Goal: Task Accomplishment & Management: Manage account settings

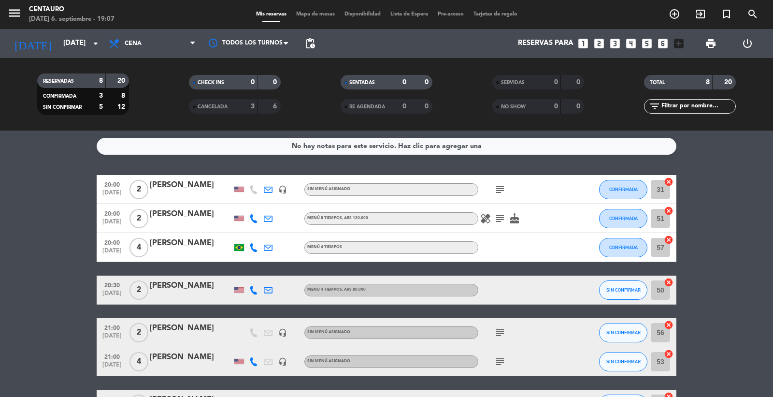
scroll to position [113, 0]
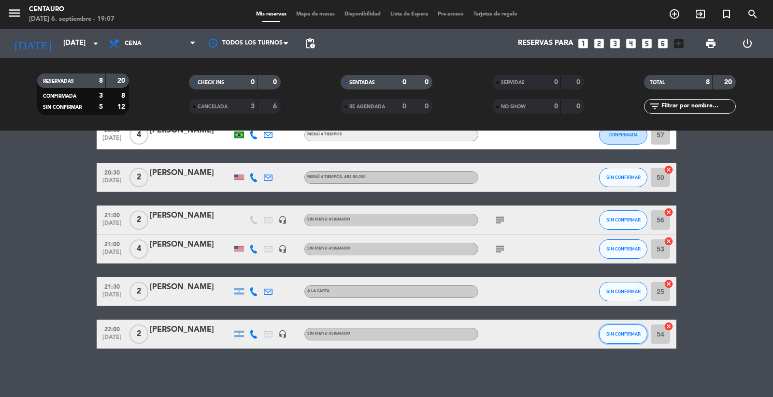
click at [628, 334] on span "SIN CONFIRMAR" at bounding box center [623, 333] width 34 height 5
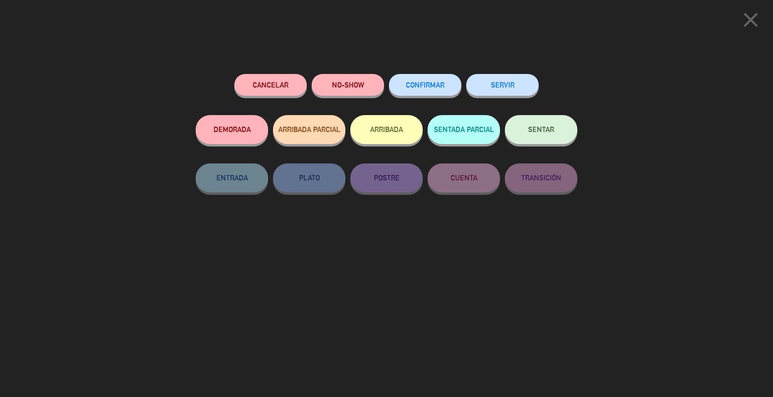
click at [371, 83] on button "NO-SHOW" at bounding box center [348, 85] width 72 height 22
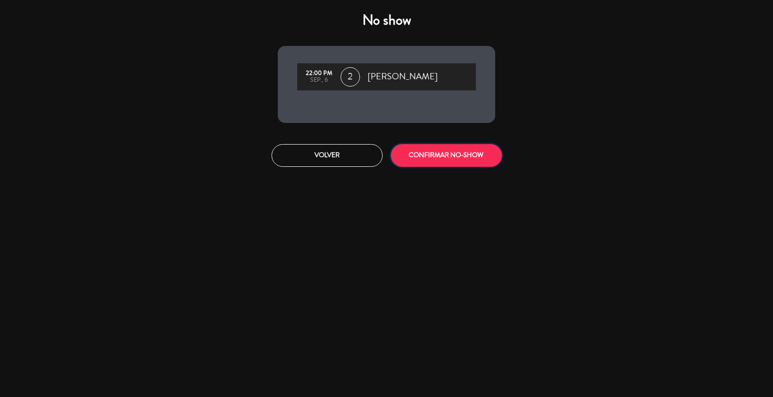
click at [456, 162] on button "CONFIRMAR NO-SHOW" at bounding box center [446, 155] width 111 height 23
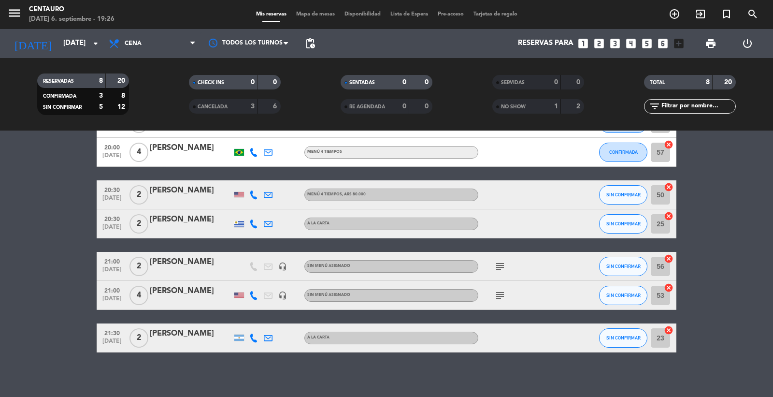
scroll to position [99, 0]
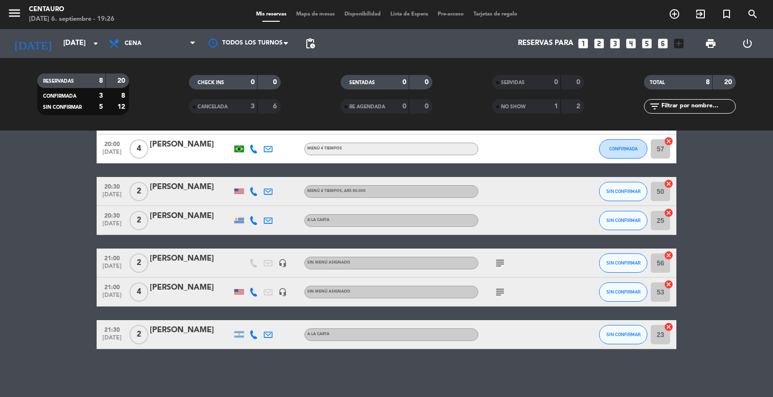
click at [496, 278] on div "subject" at bounding box center [521, 291] width 87 height 29
click at [501, 259] on icon "subject" at bounding box center [500, 263] width 12 height 12
click at [184, 264] on div "[PERSON_NAME]" at bounding box center [191, 258] width 82 height 13
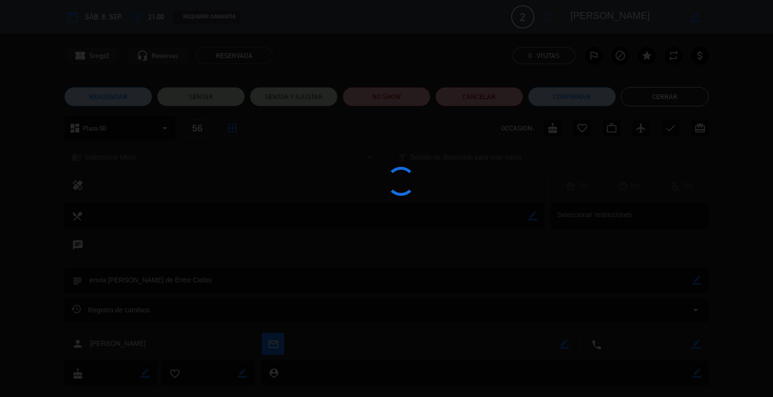
click at [413, 97] on div at bounding box center [386, 198] width 773 height 397
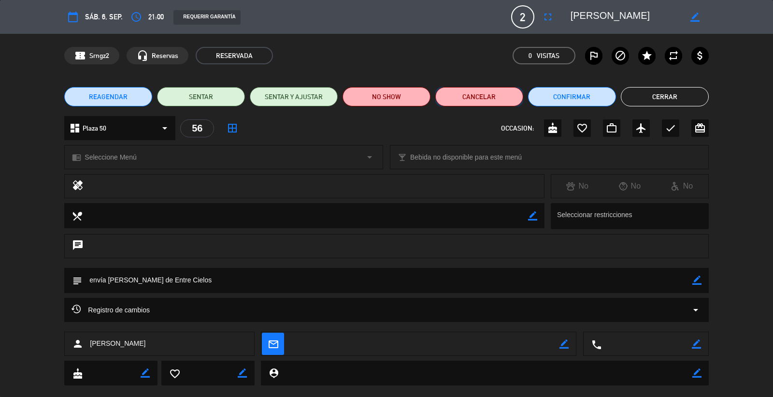
click at [452, 95] on button "Cancelar" at bounding box center [479, 96] width 88 height 19
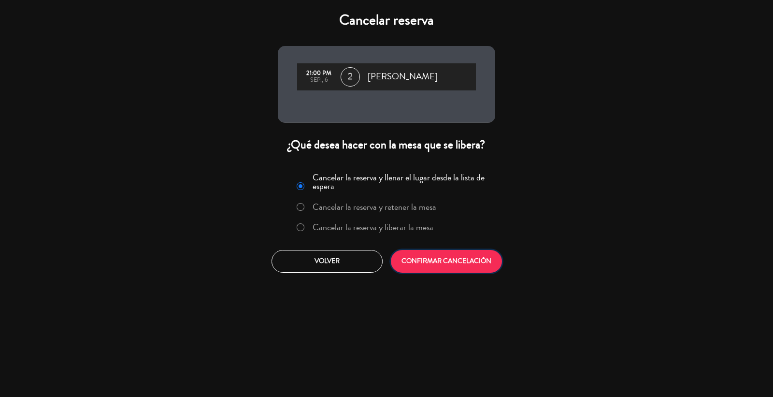
click at [476, 270] on button "CONFIRMAR CANCELACIÓN" at bounding box center [446, 261] width 111 height 23
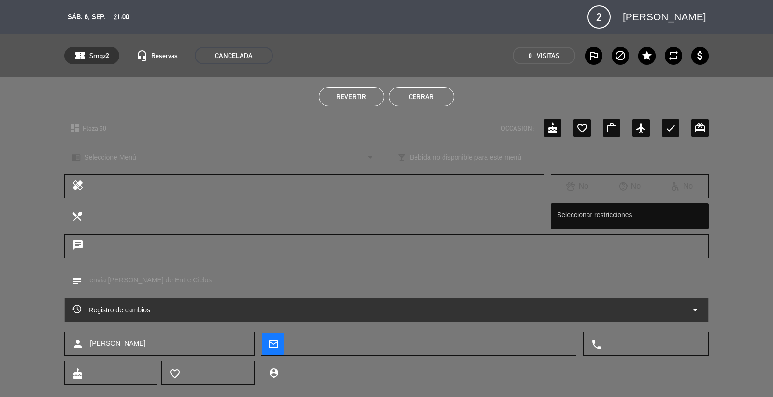
click at [682, 93] on ul "Revertir Cerrar" at bounding box center [386, 96] width 644 height 19
click at [427, 89] on button "Cerrar" at bounding box center [421, 96] width 65 height 19
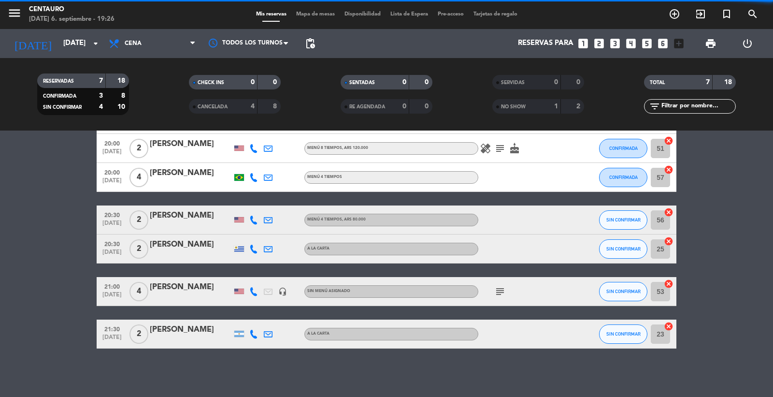
scroll to position [70, 0]
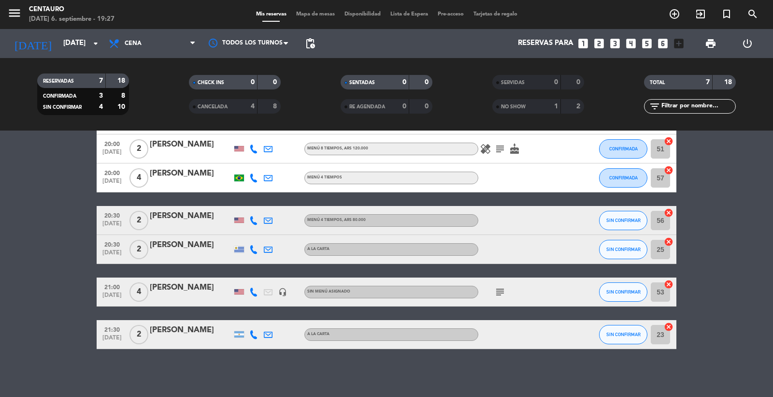
click at [393, 376] on div "No hay notas para este servicio. Haz clic para agregar una 20:00 [DATE] 2 [PERS…" at bounding box center [386, 263] width 773 height 266
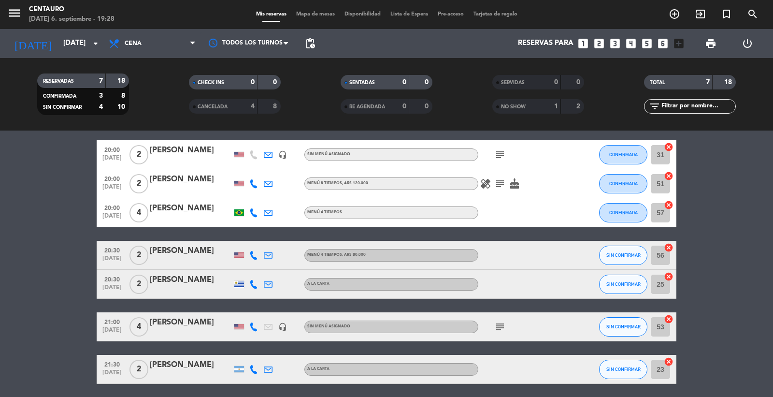
scroll to position [54, 0]
